Goal: Task Accomplishment & Management: Use online tool/utility

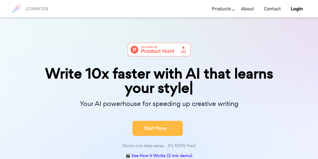
click at [151, 127] on button "Start Now" at bounding box center [158, 128] width 50 height 15
